Goal: Task Accomplishment & Management: Manage account settings

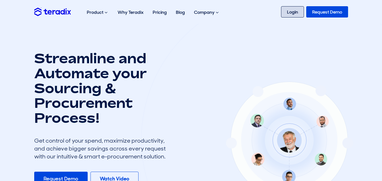
click at [292, 8] on link "Login" at bounding box center [292, 11] width 23 height 11
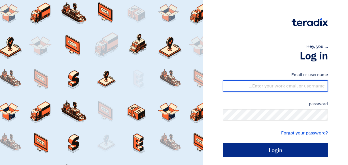
type input "[EMAIL_ADDRESS][DOMAIN_NAME]"
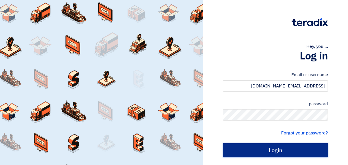
click at [251, 152] on input "Login" at bounding box center [275, 150] width 105 height 14
type input "Sign in"
